Goal: Check status: Check status

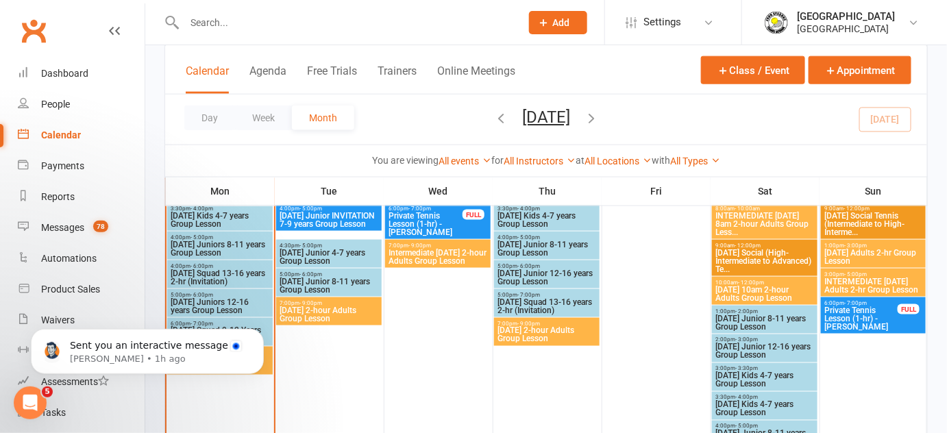
scroll to position [514, 0]
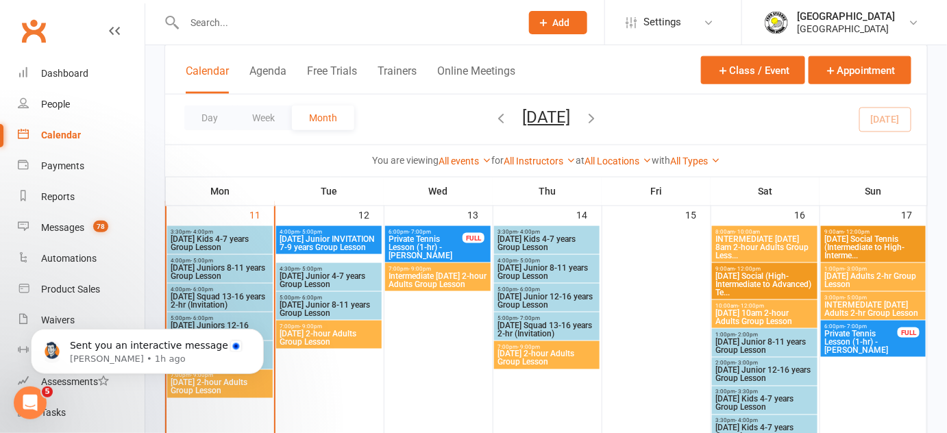
click at [234, 265] on span "[DATE] Juniors 8-11 years Group Lesson" at bounding box center [220, 272] width 100 height 16
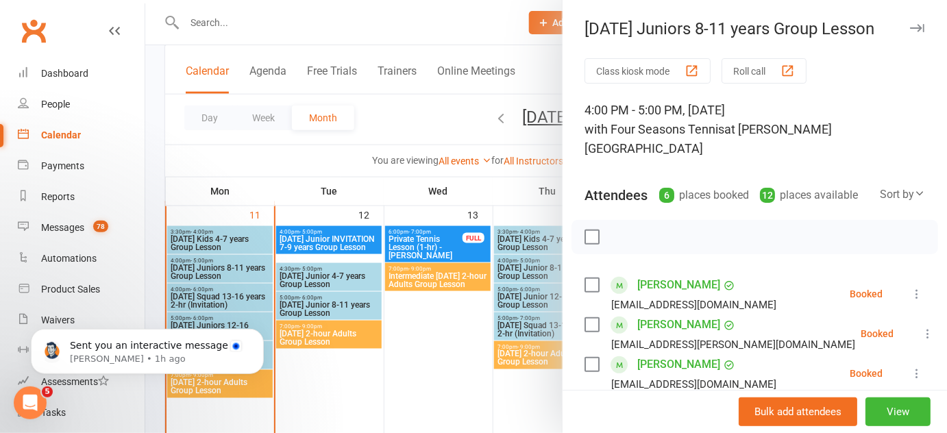
click at [235, 248] on div at bounding box center [546, 216] width 802 height 433
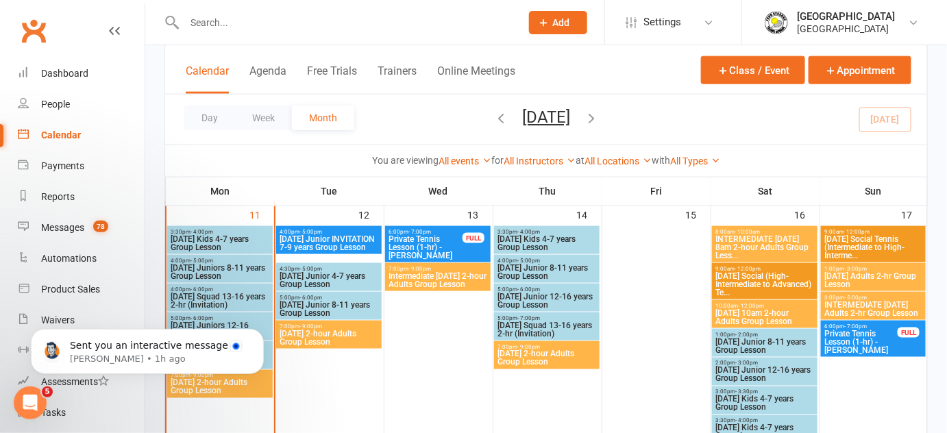
click at [242, 241] on span "[DATE] Kids 4-7 years Group Lesson" at bounding box center [220, 243] width 100 height 16
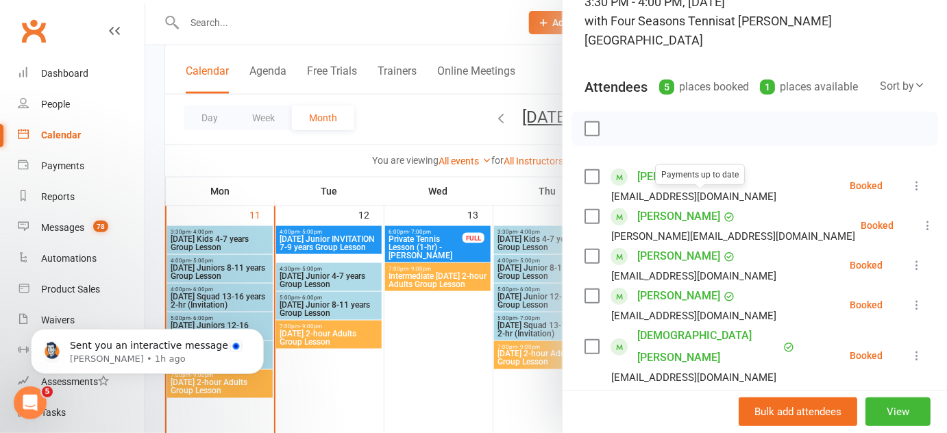
scroll to position [109, 0]
click at [209, 271] on div "Sent you an interactive message [PERSON_NAME] • 1h ago" at bounding box center [147, 287] width 252 height 171
click at [239, 263] on div "Sent you an interactive message [PERSON_NAME] • 1h ago" at bounding box center [147, 287] width 252 height 171
click at [220, 265] on div "Sent you an interactive message [PERSON_NAME] • 1h ago" at bounding box center [147, 287] width 252 height 171
click at [215, 267] on div "Sent you an interactive message [PERSON_NAME] • 1h ago" at bounding box center [147, 287] width 252 height 171
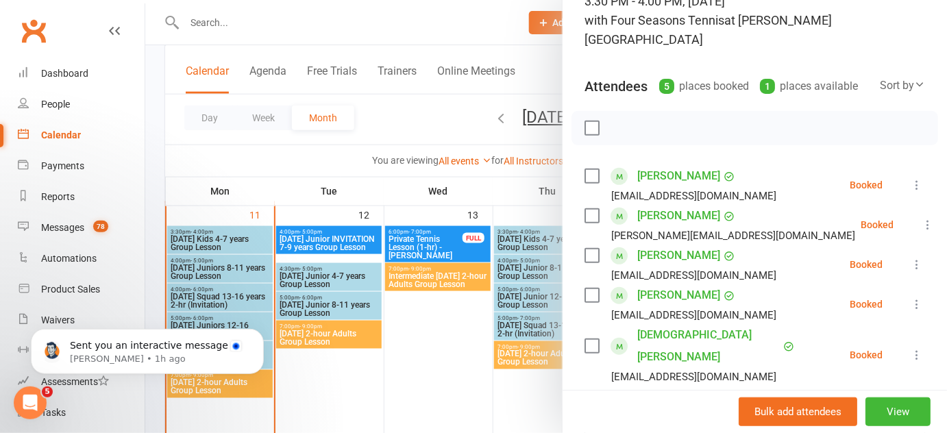
click at [369, 322] on div at bounding box center [546, 216] width 802 height 433
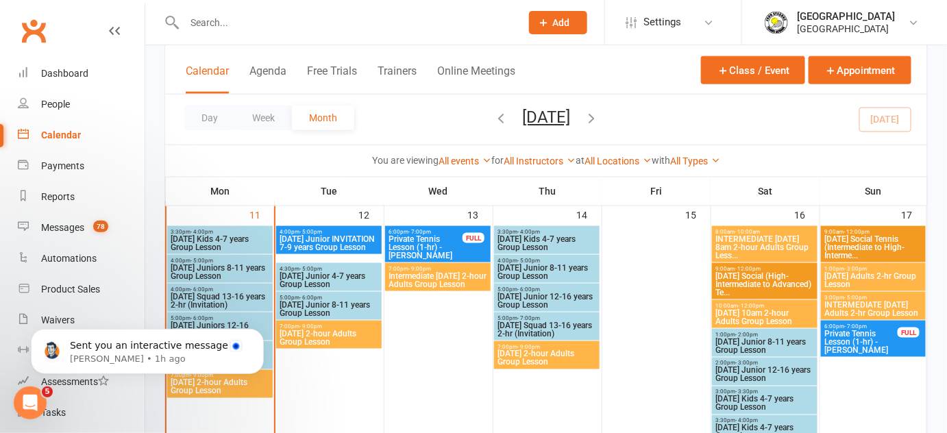
click at [202, 280] on div "Sent you an interactive message [PERSON_NAME] • 1h ago" at bounding box center [147, 287] width 252 height 171
click at [219, 268] on div "Sent you an interactive message [PERSON_NAME] • 1h ago" at bounding box center [147, 287] width 252 height 171
click at [541, 395] on div at bounding box center [548, 350] width 106 height 247
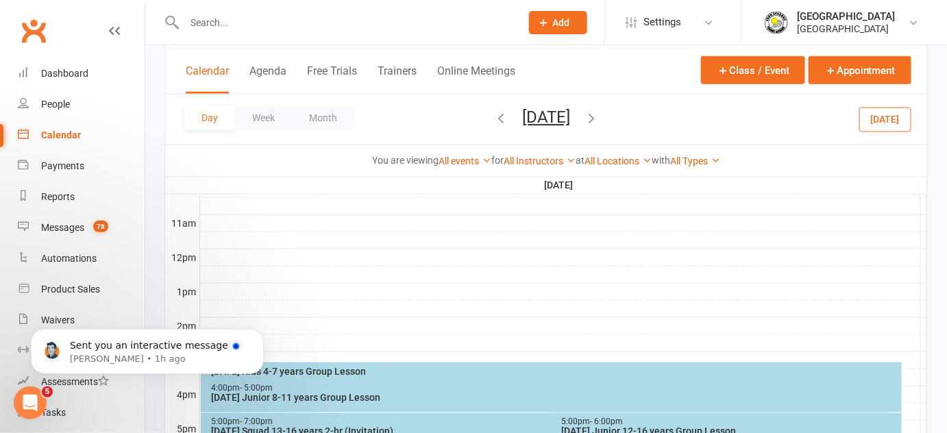
scroll to position [0, 0]
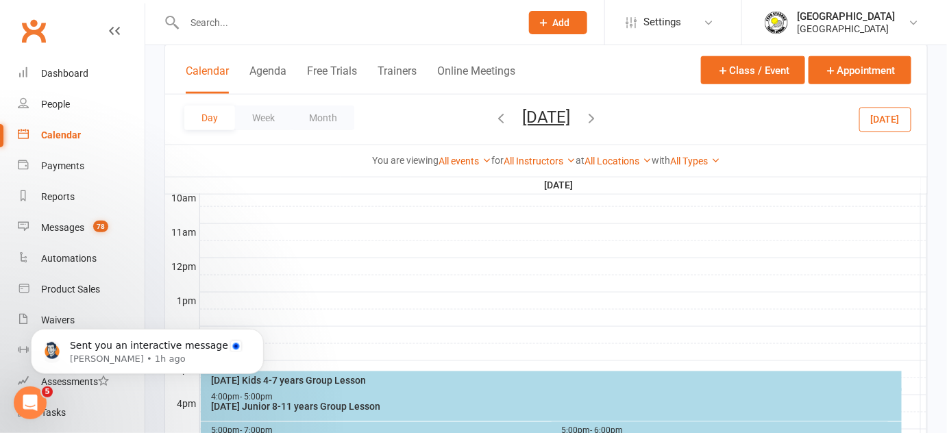
click at [315, 114] on button "Month" at bounding box center [323, 118] width 62 height 25
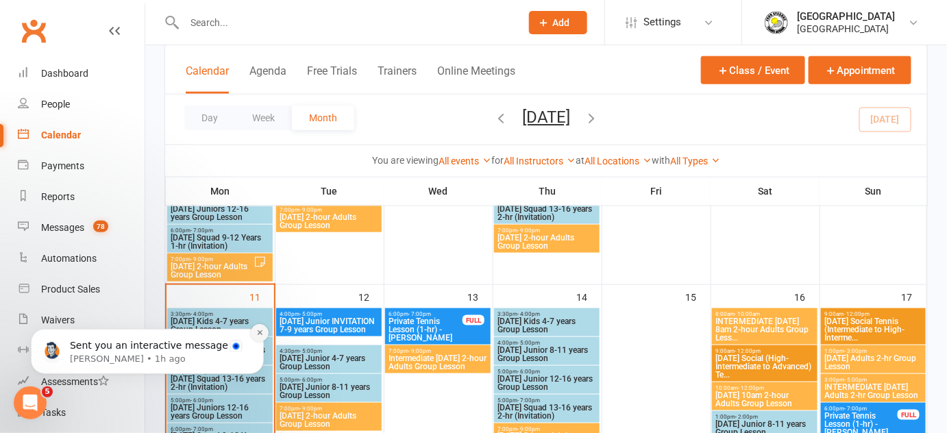
click at [258, 334] on icon "Dismiss notification" at bounding box center [260, 332] width 8 height 8
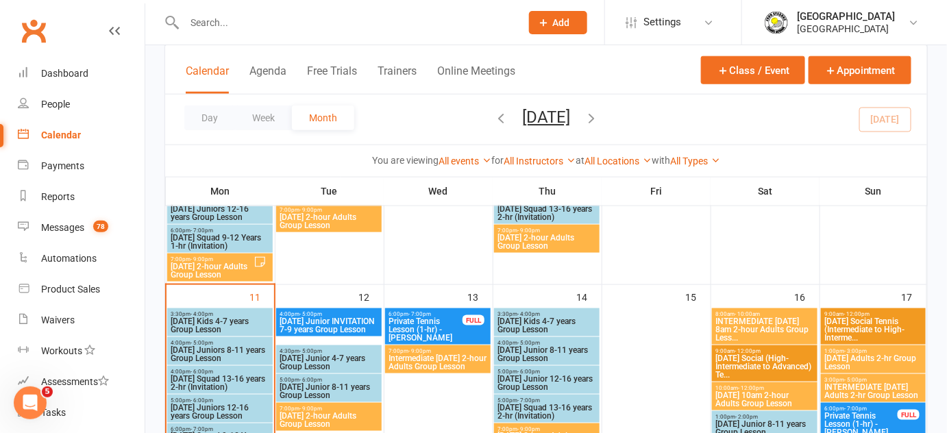
click at [219, 347] on span "[DATE] Juniors 8-11 years Group Lesson" at bounding box center [220, 354] width 100 height 16
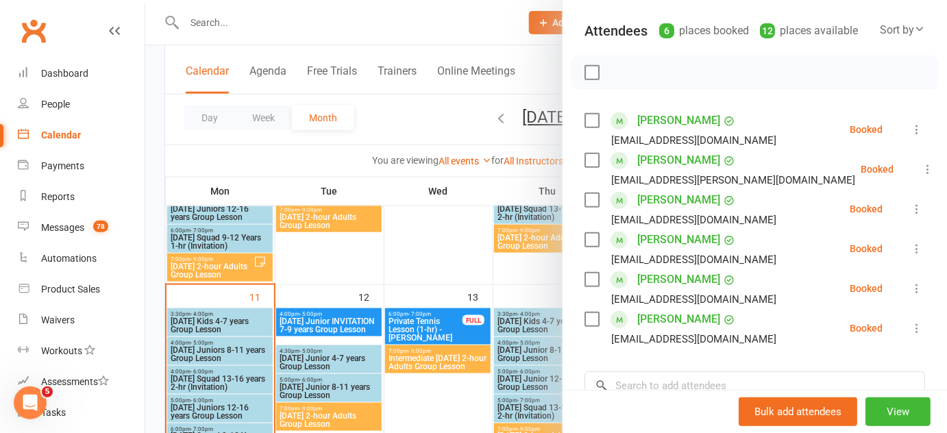
scroll to position [156, 0]
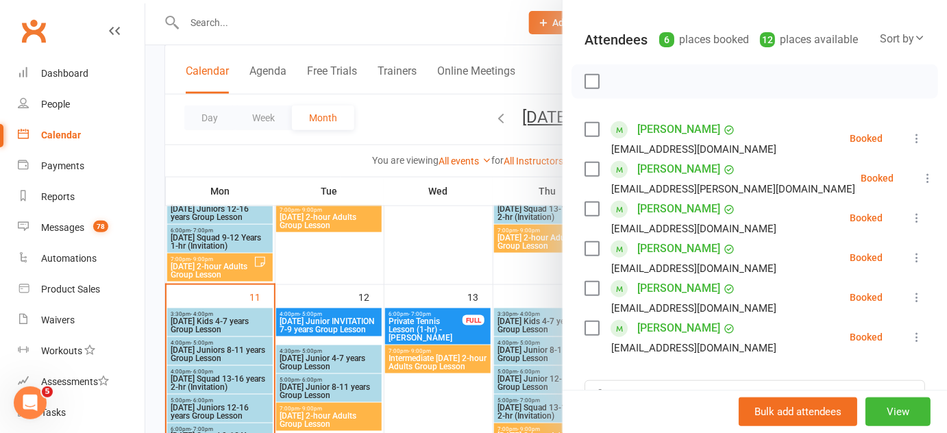
click at [215, 387] on div at bounding box center [546, 216] width 802 height 433
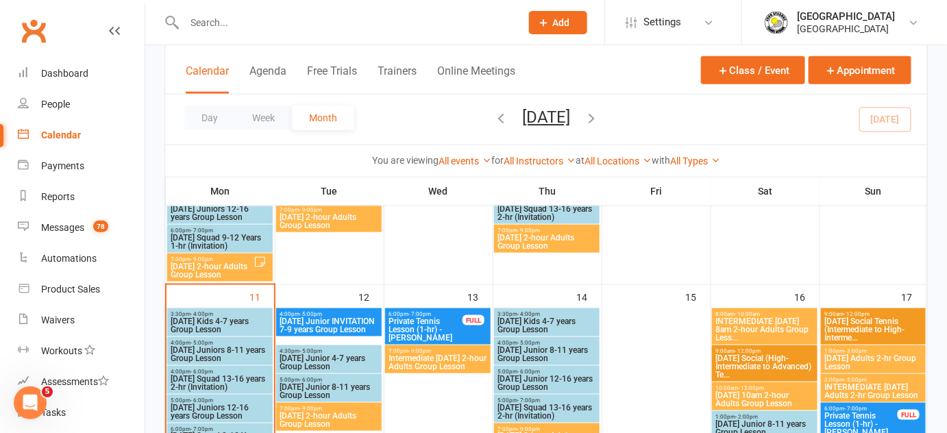
click at [220, 404] on span "[DATE] Juniors 12-16 years Group Lesson" at bounding box center [220, 412] width 100 height 16
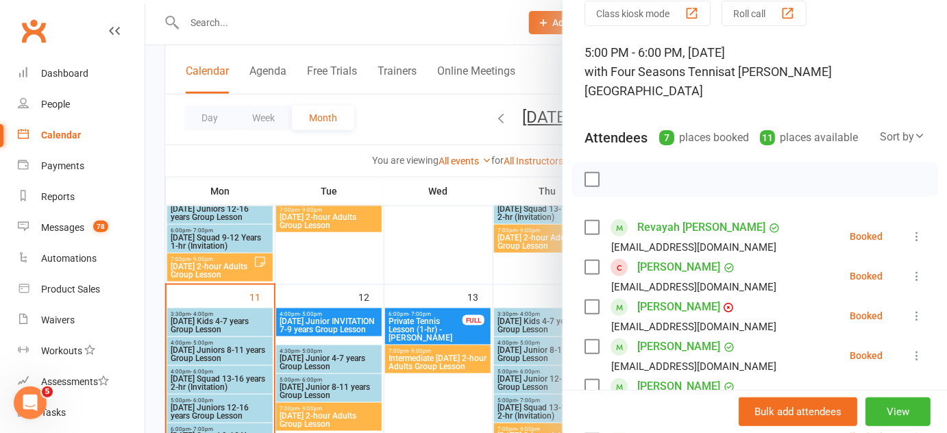
scroll to position [140, 0]
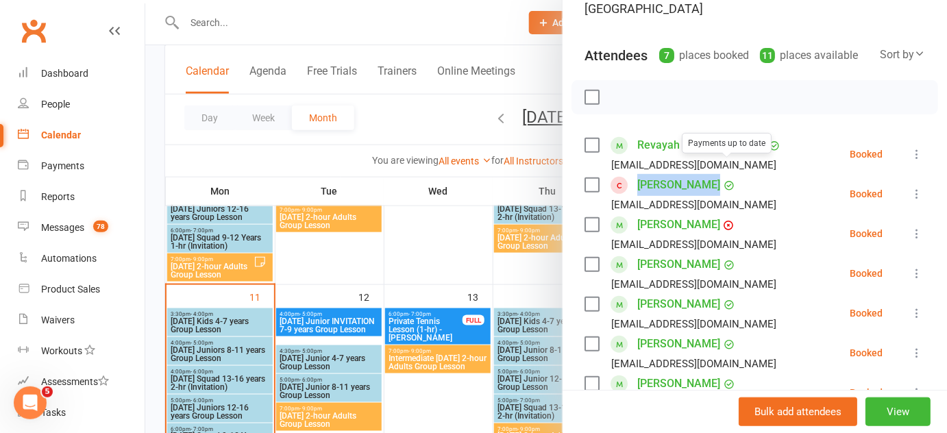
drag, startPoint x: 631, startPoint y: 163, endPoint x: 715, endPoint y: 168, distance: 84.4
click at [715, 174] on div "[PERSON_NAME] Payments up to date [EMAIL_ADDRESS][DOMAIN_NAME]" at bounding box center [683, 194] width 197 height 40
copy div "[PERSON_NAME]"
